Goal: Register for event/course

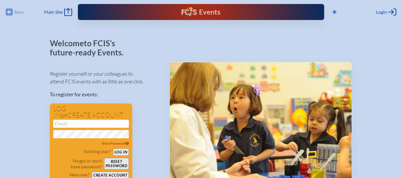
scroll to position [28, 0]
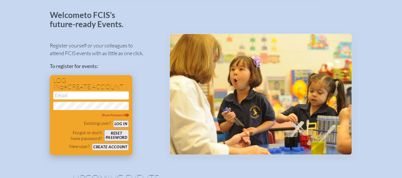
click at [103, 95] on input "email" at bounding box center [91, 96] width 76 height 8
type input "[EMAIL_ADDRESS][DOMAIN_NAME]"
click at [118, 124] on button "Log in" at bounding box center [121, 124] width 16 height 7
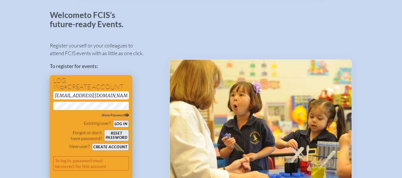
click at [128, 115] on icon at bounding box center [127, 115] width 4 height 3
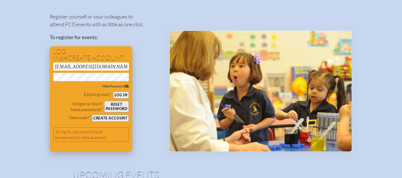
click at [121, 106] on button "Reset password" at bounding box center [116, 106] width 25 height 11
click at [115, 105] on button "Reset password" at bounding box center [116, 106] width 25 height 11
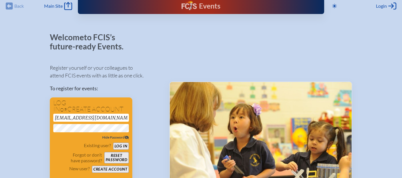
scroll to position [0, 0]
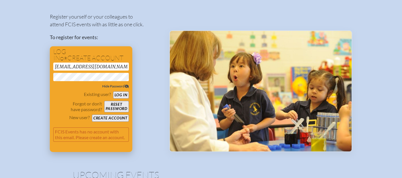
click at [123, 119] on button "Create account" at bounding box center [110, 118] width 37 height 7
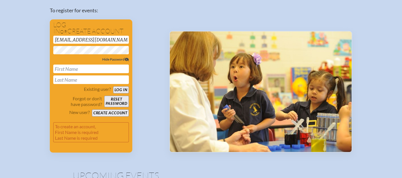
click at [82, 67] on input "text" at bounding box center [91, 69] width 76 height 9
type input "Kimberly"
type input "McWilliams"
click at [112, 112] on button "Create account" at bounding box center [110, 113] width 37 height 7
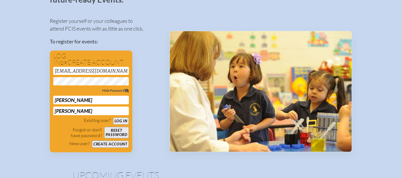
scroll to position [9, 0]
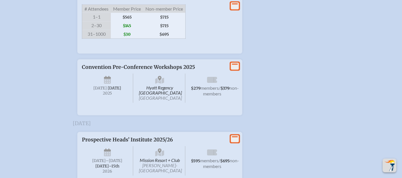
scroll to position [1116, 0]
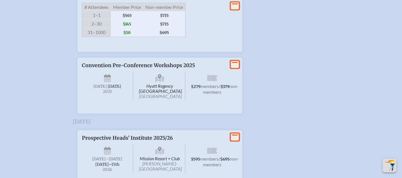
click at [170, 69] on span "Convention Pre-Conference Workshops 2025" at bounding box center [138, 65] width 113 height 6
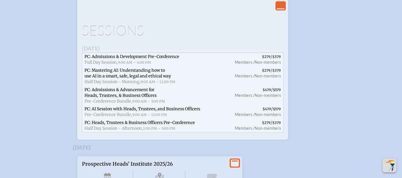
scroll to position [1231, 0]
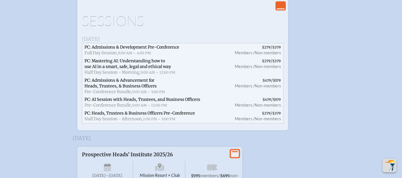
click at [153, 50] on span "PC: Admissions & Development Pre-Conference" at bounding box center [131, 47] width 95 height 5
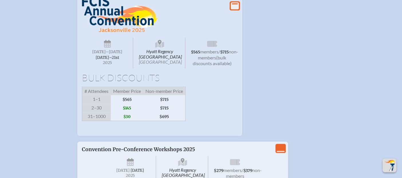
scroll to position [1031, 0]
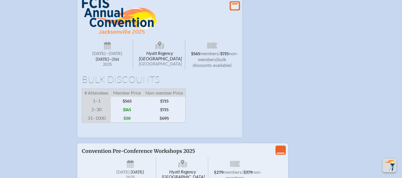
click at [236, 10] on icon at bounding box center [235, 6] width 8 height 7
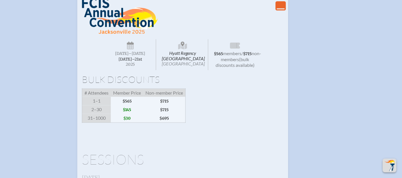
drag, startPoint x: 115, startPoint y: 113, endPoint x: 120, endPoint y: 107, distance: 8.3
click at [116, 84] on h1 "Bulk Discounts" at bounding box center [183, 79] width 202 height 9
click at [188, 70] on span "Hyatt Regency Jacksonville Riverfront Jacksonville" at bounding box center [182, 54] width 51 height 31
click at [139, 62] on span "[DATE]–⁠21st" at bounding box center [130, 59] width 23 height 5
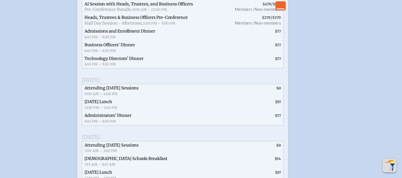
scroll to position [1289, 0]
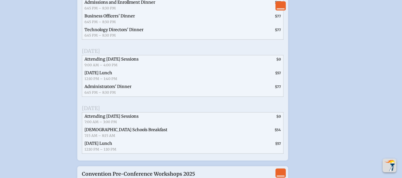
click at [126, 62] on span "Attending [DATE] Sessions" at bounding box center [111, 59] width 54 height 5
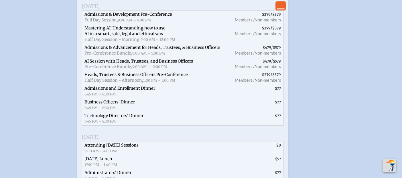
scroll to position [1059, 0]
